Goal: Check status: Check status

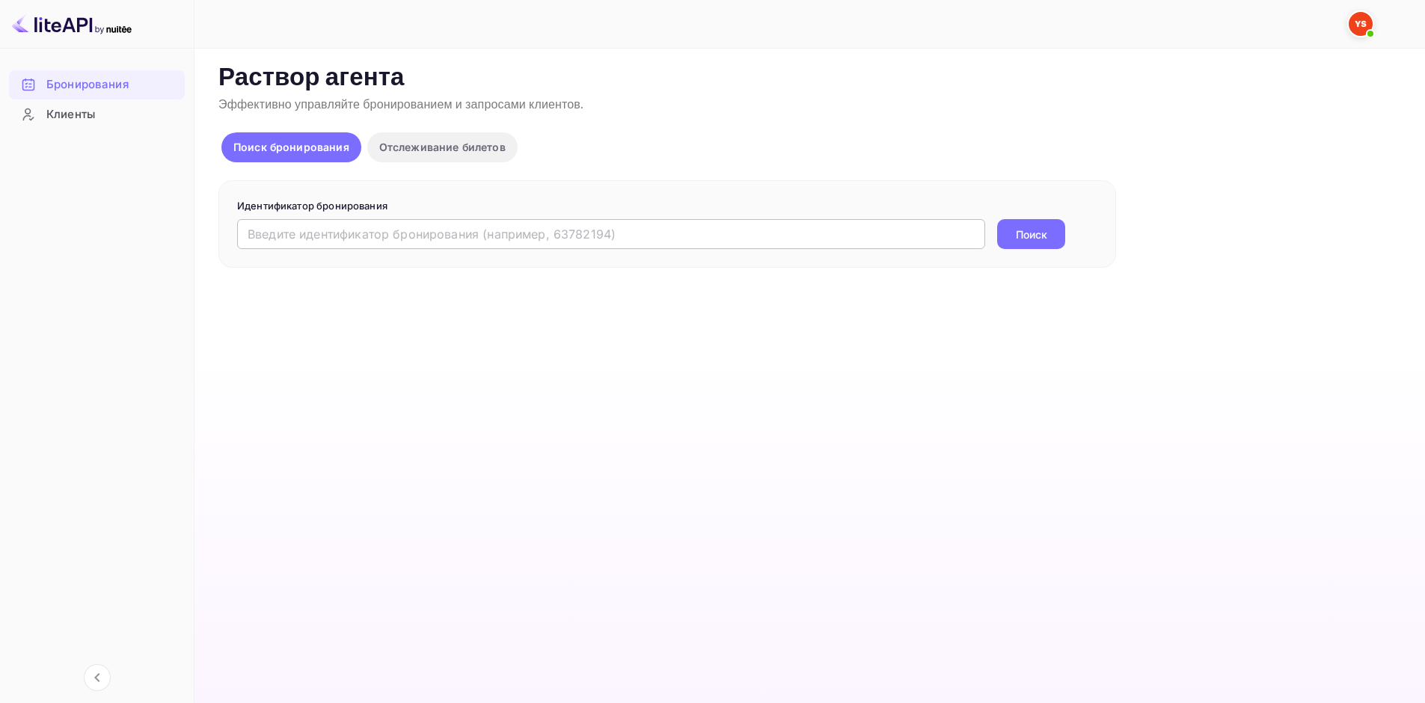
click at [518, 233] on input "text" at bounding box center [611, 234] width 748 height 30
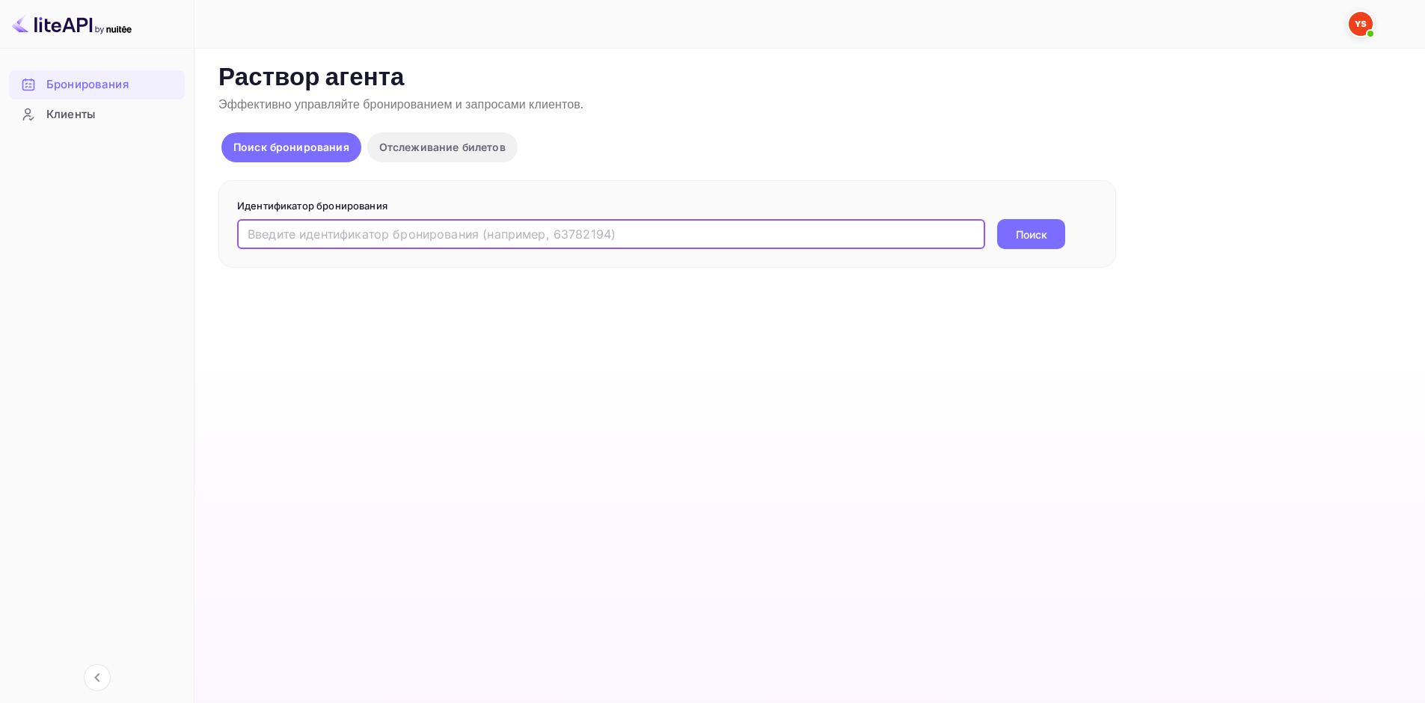
paste input "9419090"
type input "9419090"
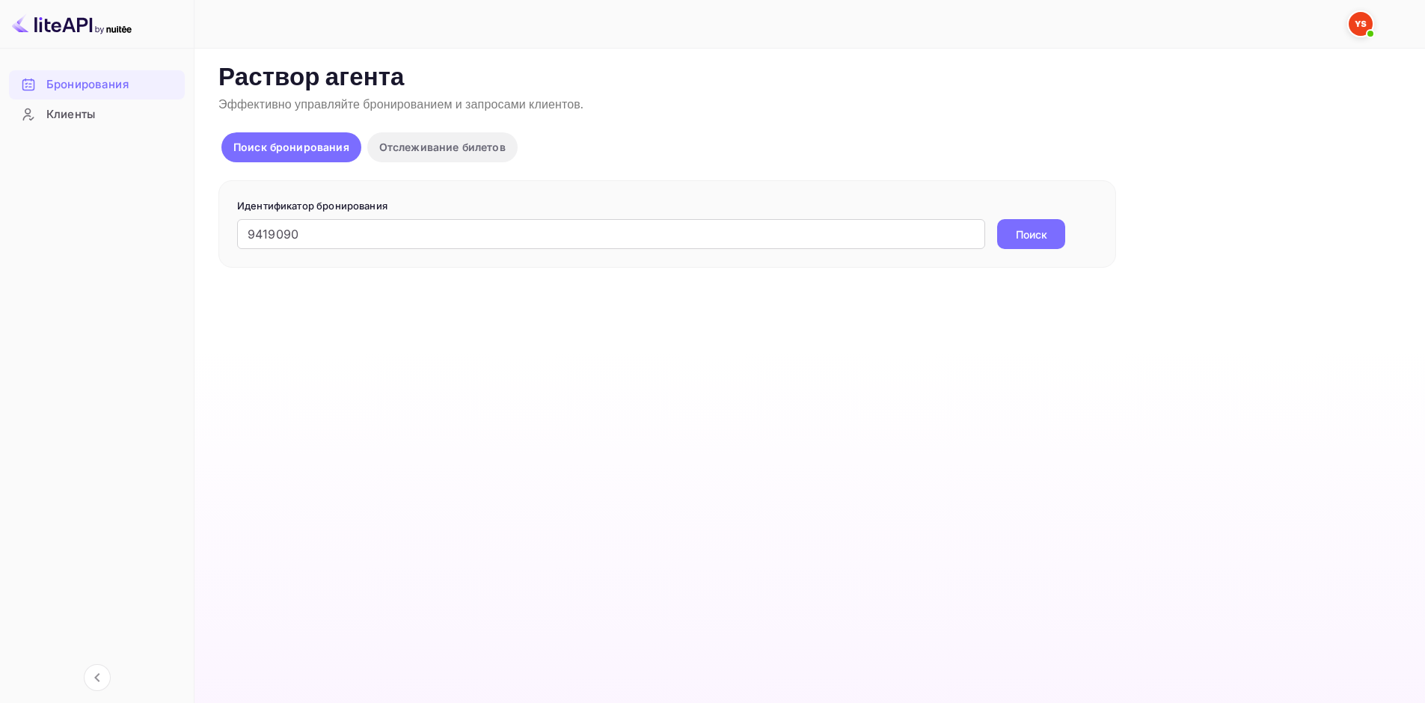
click at [1054, 236] on button "Поиск" at bounding box center [1031, 234] width 68 height 30
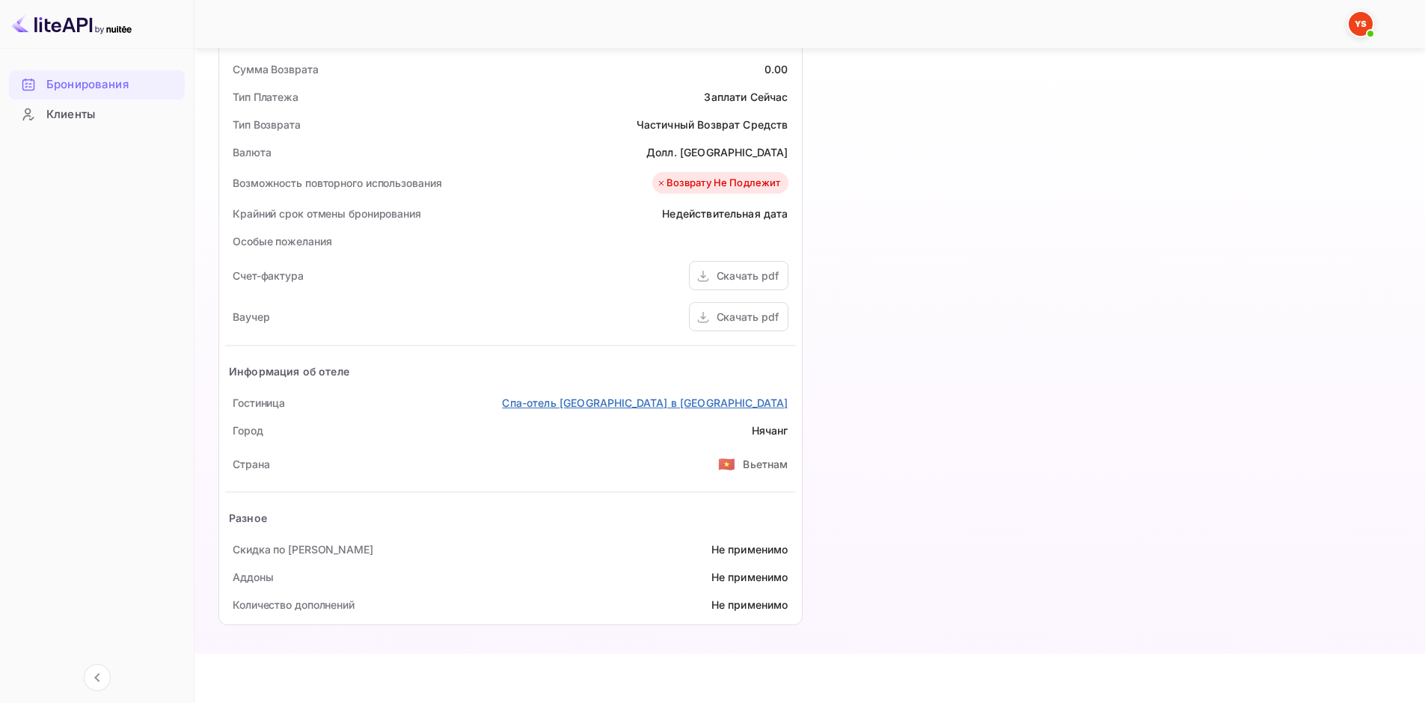
scroll to position [474, 0]
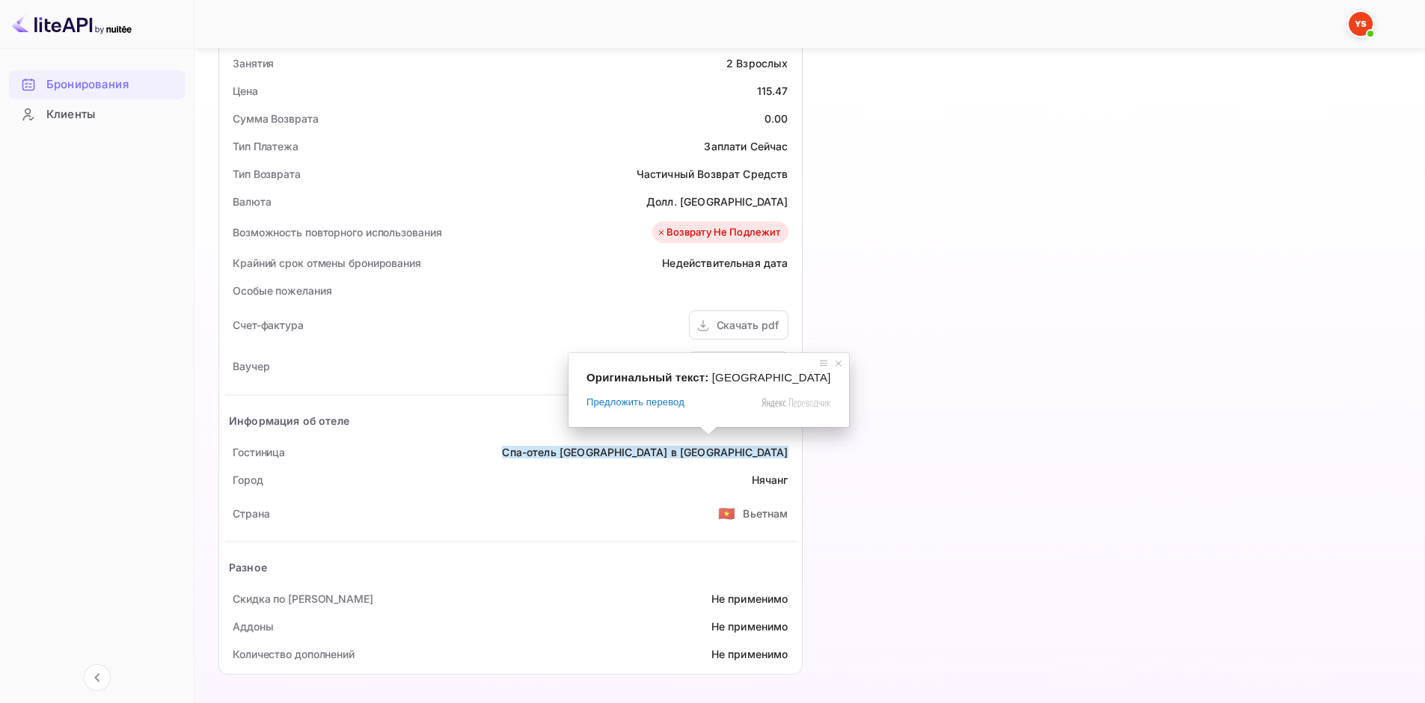
click at [983, 404] on div "Временная шкала Бронирование подтверждено # 3997752 Идентификатор поставщика: 9…" at bounding box center [1101, 153] width 596 height 1063
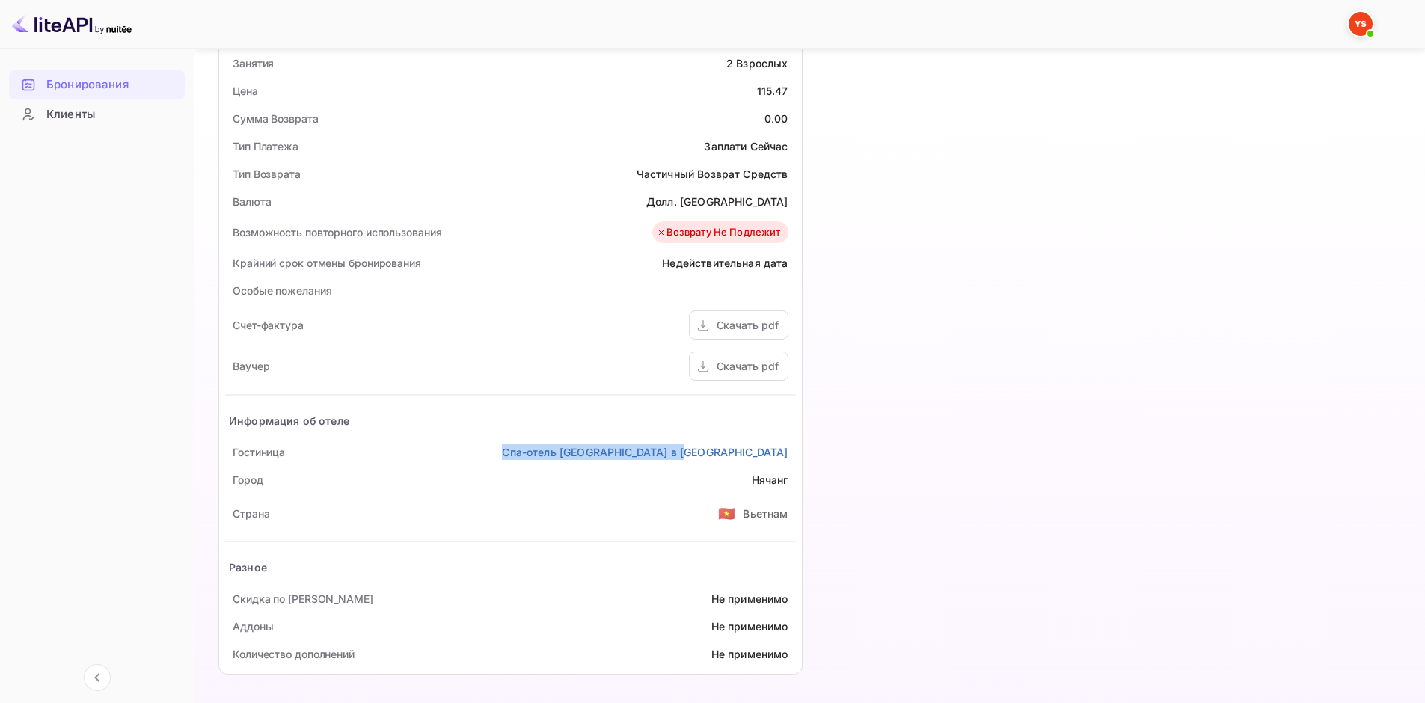
drag, startPoint x: 585, startPoint y: 455, endPoint x: 794, endPoint y: 450, distance: 208.8
click at [794, 450] on div "Гостиница Спа-отель [GEOGRAPHIC_DATA] в [GEOGRAPHIC_DATA]" at bounding box center [510, 452] width 571 height 28
copy ya-tr-span "Спа-отель [GEOGRAPHIC_DATA] в [GEOGRAPHIC_DATA]"
